Goal: Task Accomplishment & Management: Use online tool/utility

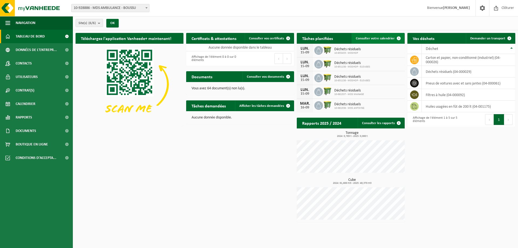
click at [386, 38] on span "Consulter votre calendrier" at bounding box center [375, 39] width 39 height 4
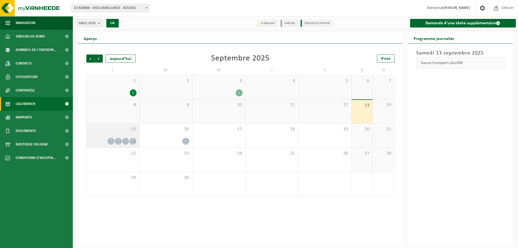
click at [111, 141] on icon at bounding box center [111, 141] width 5 height 5
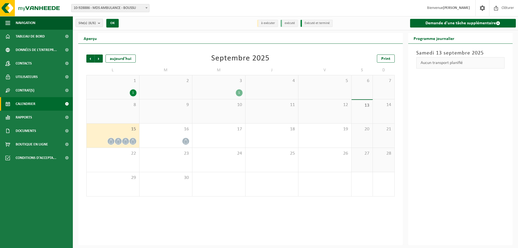
click at [110, 142] on icon at bounding box center [111, 141] width 5 height 5
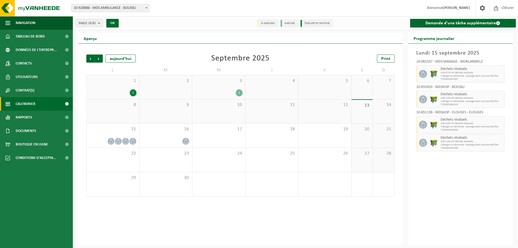
click at [466, 77] on span "Vidange sur demande - passage dans une tournée fixe" at bounding box center [471, 75] width 63 height 3
click at [419, 70] on div at bounding box center [422, 73] width 12 height 17
click at [422, 74] on icon at bounding box center [423, 73] width 5 height 5
click at [423, 76] on icon at bounding box center [423, 73] width 5 height 5
click at [426, 77] on div at bounding box center [422, 73] width 12 height 17
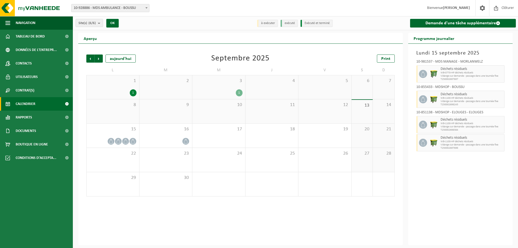
click at [430, 97] on img at bounding box center [434, 99] width 8 height 8
click at [184, 142] on icon at bounding box center [185, 141] width 5 height 5
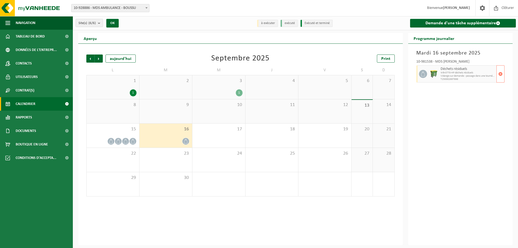
click at [431, 77] on img at bounding box center [434, 74] width 8 height 8
click at [502, 74] on span "button" at bounding box center [500, 74] width 4 height 11
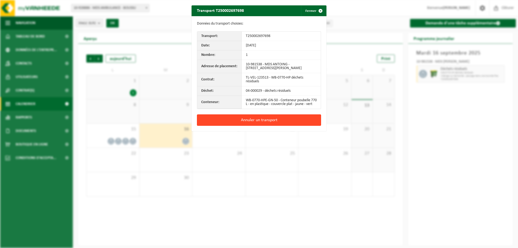
click at [242, 124] on button "Annuler un transport" at bounding box center [259, 119] width 124 height 11
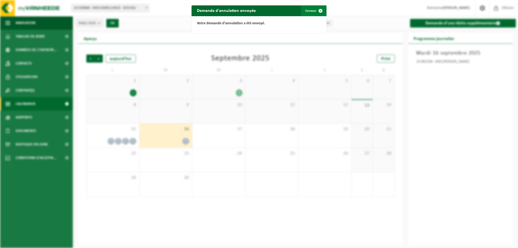
click at [312, 10] on button "Fermer" at bounding box center [313, 10] width 25 height 11
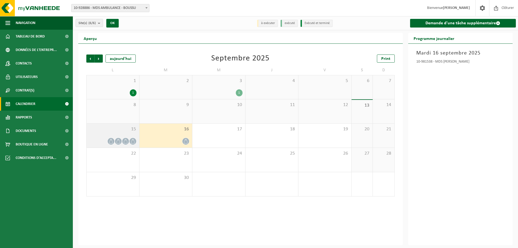
click at [129, 142] on div at bounding box center [132, 141] width 7 height 7
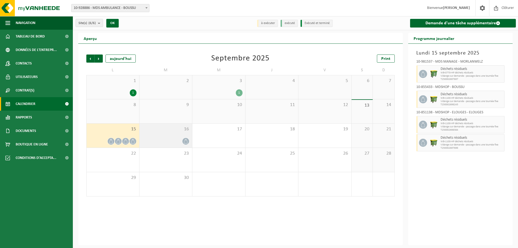
click at [167, 138] on div at bounding box center [165, 141] width 47 height 7
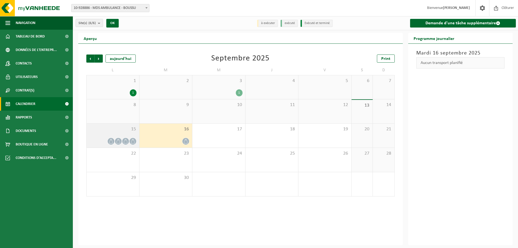
click at [126, 139] on icon at bounding box center [126, 141] width 4 height 5
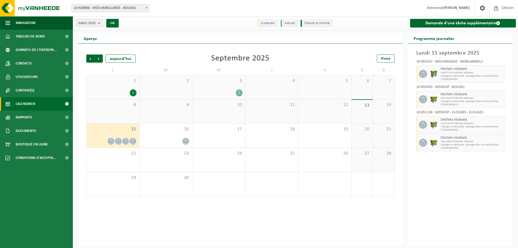
click at [425, 74] on icon at bounding box center [423, 73] width 5 height 5
click at [464, 75] on span "Vidange sur demande - passage dans une tournée fixe" at bounding box center [471, 75] width 63 height 3
click at [486, 64] on div "10-981537 - MDS MANAGE - MORLANWELZ" at bounding box center [460, 62] width 88 height 5
drag, startPoint x: 468, startPoint y: 73, endPoint x: 443, endPoint y: 71, distance: 25.7
click at [466, 73] on span "WB-0770-HP déchets résiduels" at bounding box center [471, 72] width 63 height 3
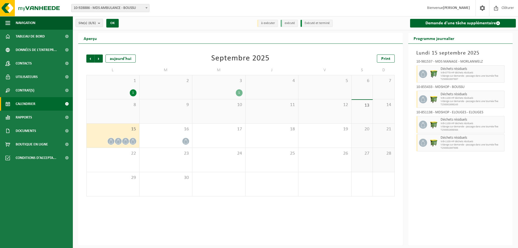
click at [428, 65] on div at bounding box center [422, 73] width 12 height 17
click at [127, 133] on div "15" at bounding box center [113, 136] width 53 height 24
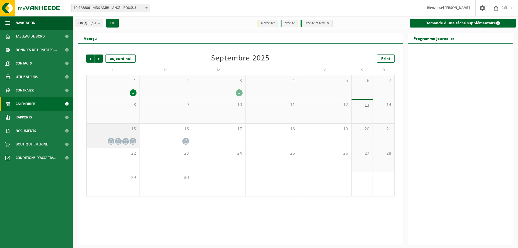
click at [128, 132] on div "15" at bounding box center [113, 136] width 53 height 24
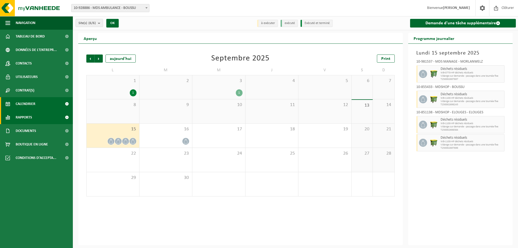
click at [26, 119] on span "Rapports" at bounding box center [24, 117] width 16 height 13
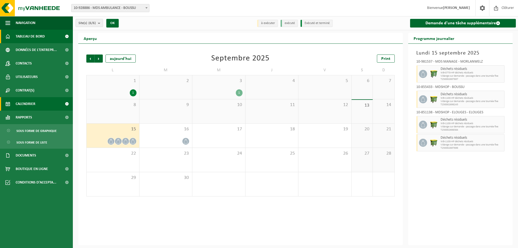
click at [50, 41] on link "Tableau de bord" at bounding box center [36, 36] width 73 height 13
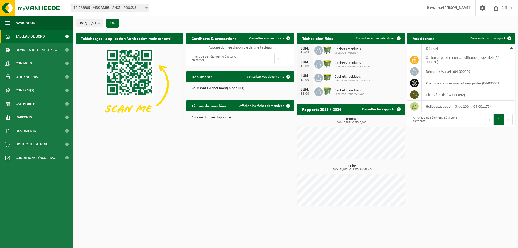
click at [324, 59] on img at bounding box center [327, 63] width 9 height 9
click at [322, 73] on div "LUN. 15-09 Déchets résiduels 10-851138 - MDSHOP - ELOUGES" at bounding box center [351, 78] width 108 height 14
click at [371, 40] on span "Consulter votre calendrier" at bounding box center [375, 39] width 39 height 4
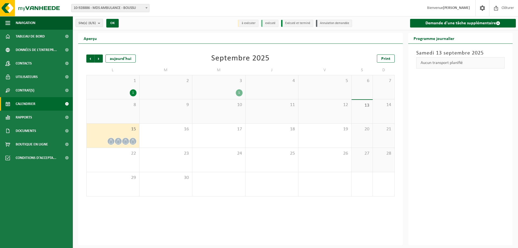
click at [121, 135] on div "15" at bounding box center [113, 136] width 53 height 24
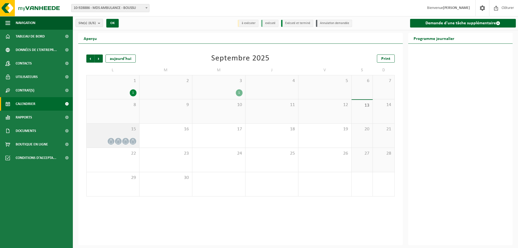
click at [123, 134] on div "15" at bounding box center [113, 136] width 53 height 24
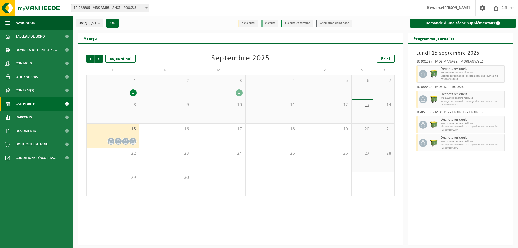
click at [122, 143] on div at bounding box center [112, 141] width 47 height 7
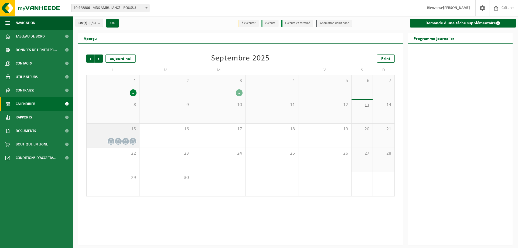
click at [122, 142] on div at bounding box center [112, 141] width 47 height 7
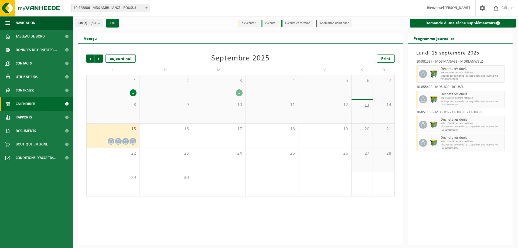
click at [498, 70] on span "Déchets résiduels" at bounding box center [471, 69] width 63 height 4
click at [492, 75] on span "Vidange sur demande - passage dans une tournée fixe" at bounding box center [471, 75] width 63 height 3
drag, startPoint x: 499, startPoint y: 74, endPoint x: 483, endPoint y: 75, distance: 16.5
click at [497, 74] on span "WB-0770-HP déchets résiduels" at bounding box center [471, 72] width 63 height 3
drag, startPoint x: 467, startPoint y: 84, endPoint x: 463, endPoint y: 88, distance: 5.3
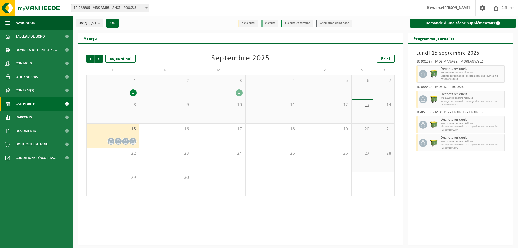
click at [465, 86] on div "10-981537 - MDS MANAGE - MORLANWELZ Déchets résiduels WB-0770-HP déchets résidu…" at bounding box center [461, 104] width 94 height 95
drag, startPoint x: 456, startPoint y: 98, endPoint x: 449, endPoint y: 99, distance: 7.1
click at [453, 98] on span "WB-1100-HP déchets résiduels" at bounding box center [471, 98] width 63 height 3
drag, startPoint x: 443, startPoint y: 100, endPoint x: 416, endPoint y: 101, distance: 26.5
click at [429, 101] on div "Déchets résiduels WB-1100-HP déchets résiduels Vidange sur demande - passage da…" at bounding box center [460, 99] width 88 height 17
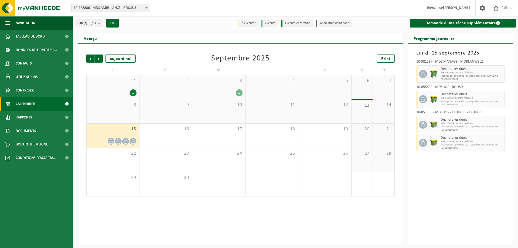
click at [416, 102] on div at bounding box center [422, 99] width 12 height 17
click at [419, 101] on div at bounding box center [422, 99] width 12 height 17
click at [425, 76] on span at bounding box center [423, 74] width 8 height 8
click at [425, 76] on icon at bounding box center [423, 73] width 4 height 5
click at [431, 39] on h2 "Programme journalier" at bounding box center [434, 38] width 52 height 11
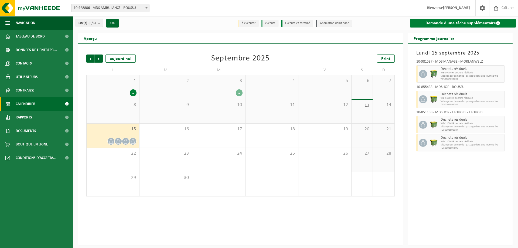
click at [450, 22] on link "Demande d'une tâche supplémentaire" at bounding box center [463, 23] width 106 height 9
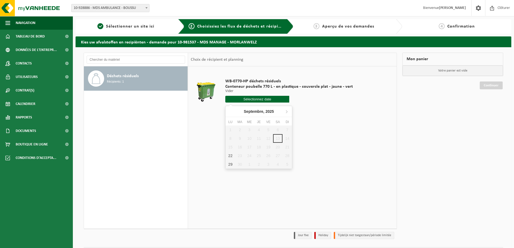
click at [230, 148] on div "1 2 3 4 5 6 7 8 9 10 11 12 13 14 15 16 17 18 19 20 21 22 23 24 25 26 27 28 29 3…" at bounding box center [259, 146] width 66 height 43
click at [230, 155] on div "22" at bounding box center [230, 155] width 9 height 9
type input "à partir de [DATE]"
